Goal: Entertainment & Leisure: Consume media (video, audio)

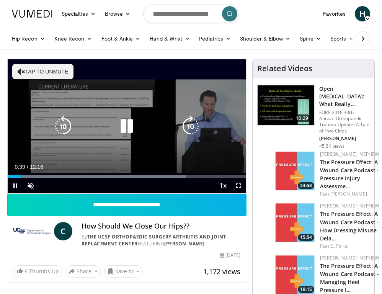
click at [124, 92] on div "10 seconds Tap to unmute" at bounding box center [127, 126] width 239 height 134
click at [130, 123] on icon "Video Player" at bounding box center [126, 126] width 21 height 21
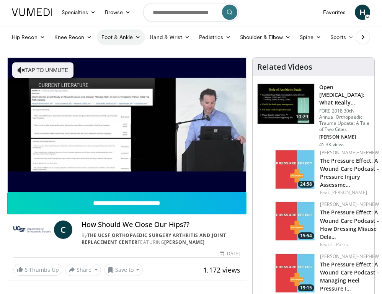
scroll to position [1, 0]
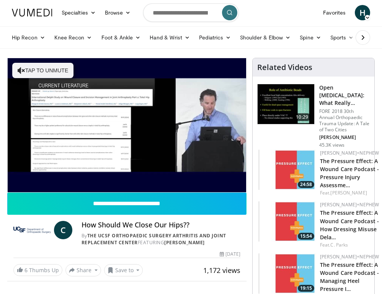
click at [283, 15] on nav "Specialties Adult & Family Medicine Allergy, Asthma, Immunology Anesthesiology …" at bounding box center [191, 13] width 368 height 28
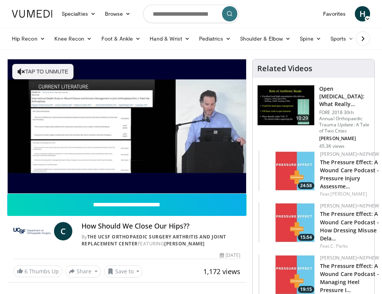
scroll to position [0, 0]
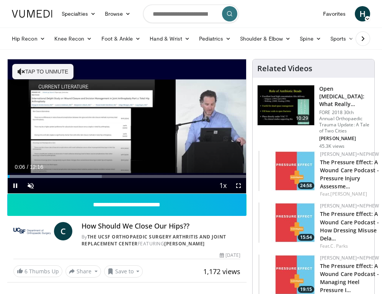
click at [239, 188] on span "Video Player" at bounding box center [238, 185] width 15 height 15
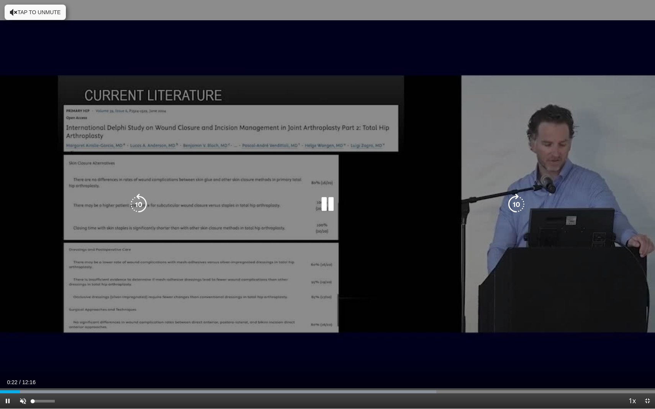
click at [23, 294] on span "Video Player" at bounding box center [22, 401] width 15 height 15
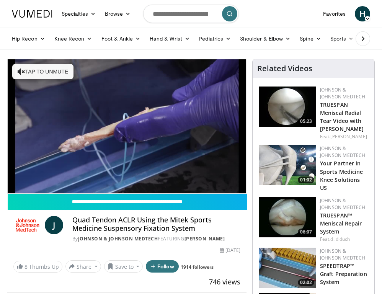
scroll to position [0, 0]
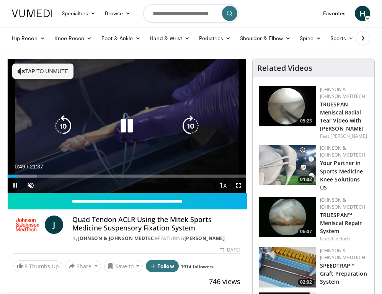
click at [235, 186] on span "Video Player" at bounding box center [238, 185] width 15 height 15
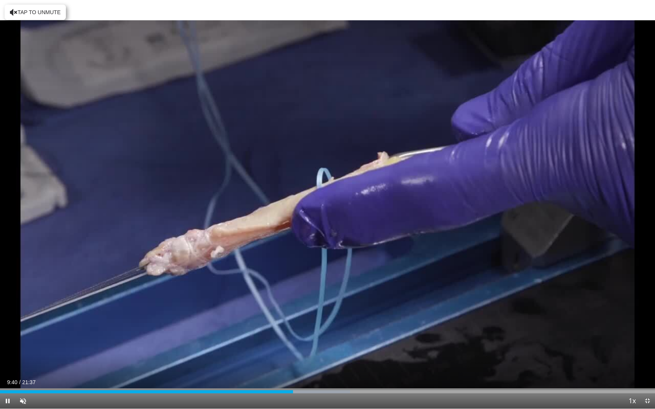
click at [327, 294] on div "Current Time 9:40 / Duration 21:37 Pause Skip Backward Skip Forward Unmute Load…" at bounding box center [327, 401] width 655 height 15
click at [329, 294] on div "Current Time 9:43 / Duration 21:37 Pause Skip Backward Skip Forward Unmute Load…" at bounding box center [327, 401] width 655 height 15
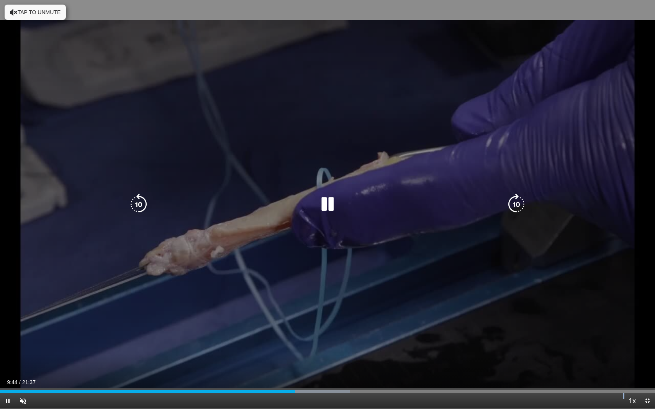
click at [329, 294] on div "Current Time 9:44 / Duration 21:37 Pause Skip Backward Skip Forward Unmute Load…" at bounding box center [327, 401] width 655 height 15
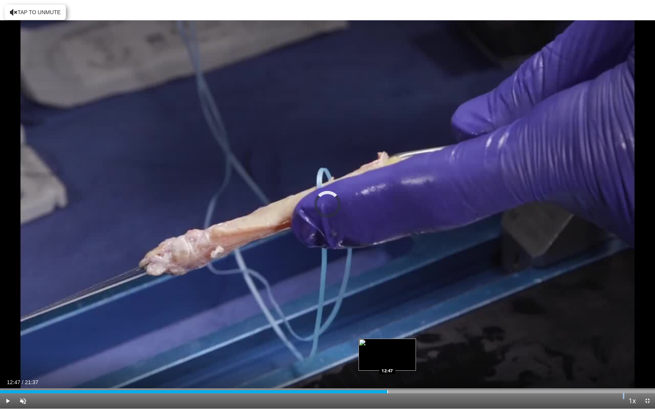
click at [382, 294] on div "Progress Bar" at bounding box center [387, 392] width 1 height 3
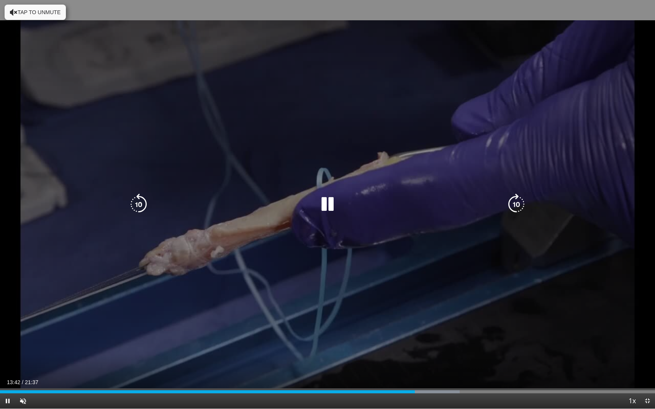
click at [382, 100] on div "10 seconds Tap to unmute" at bounding box center [327, 204] width 655 height 409
click at [378, 124] on div "10 seconds Tap to unmute" at bounding box center [327, 204] width 655 height 409
